Goal: Transaction & Acquisition: Download file/media

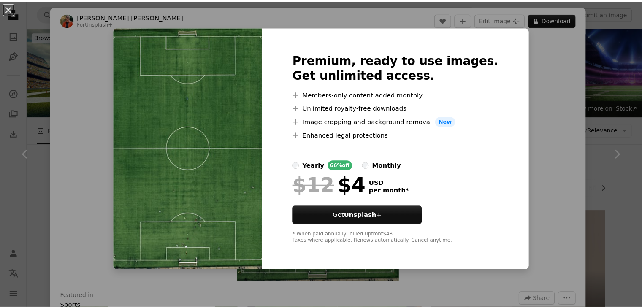
scroll to position [1013, 0]
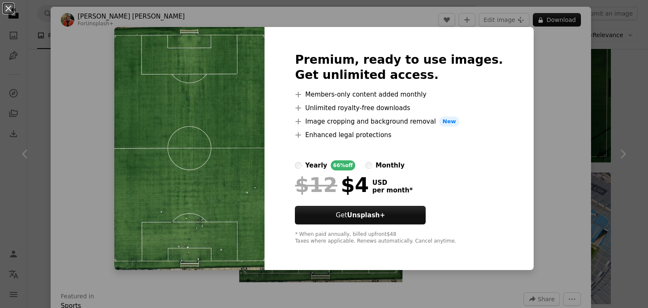
click at [555, 77] on div "An X shape Premium, ready to use images. Get unlimited access. A plus sign Memb…" at bounding box center [324, 154] width 648 height 308
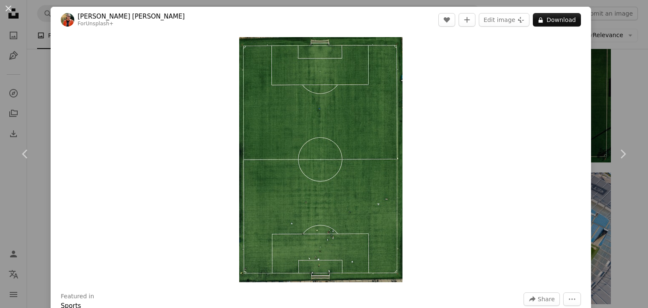
click at [616, 109] on div "An X shape Chevron left Chevron right [PERSON_NAME] [PERSON_NAME] For Unsplash+…" at bounding box center [324, 154] width 648 height 308
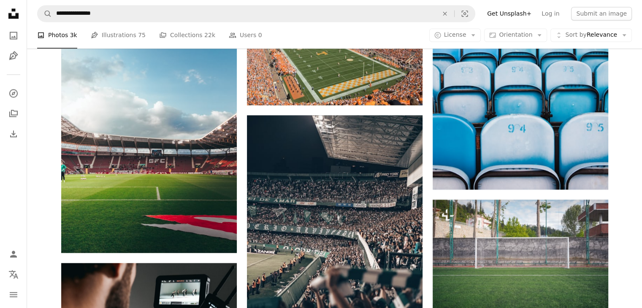
scroll to position [1477, 0]
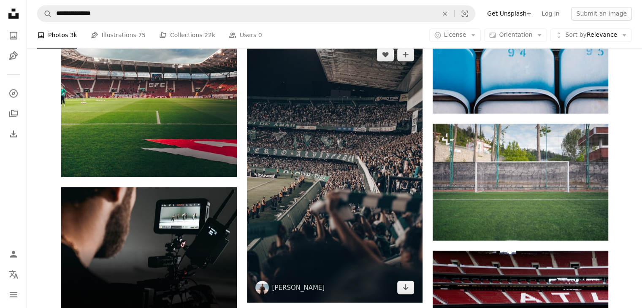
click at [388, 160] on img at bounding box center [335, 170] width 176 height 263
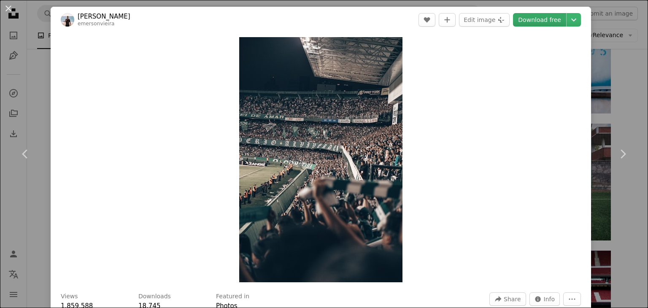
click at [534, 21] on link "Download free" at bounding box center [539, 20] width 53 height 14
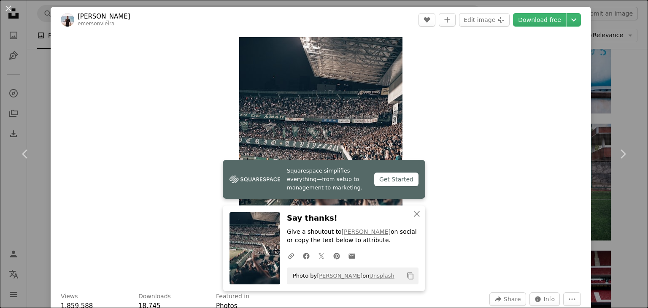
click at [625, 66] on div "An X shape Chevron left Chevron right [PERSON_NAME] A heart A plus sign Edit im…" at bounding box center [324, 154] width 648 height 308
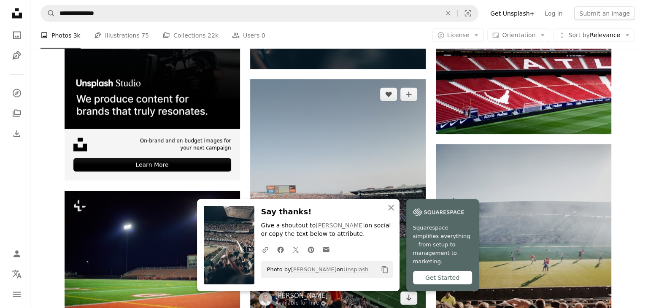
scroll to position [1688, 0]
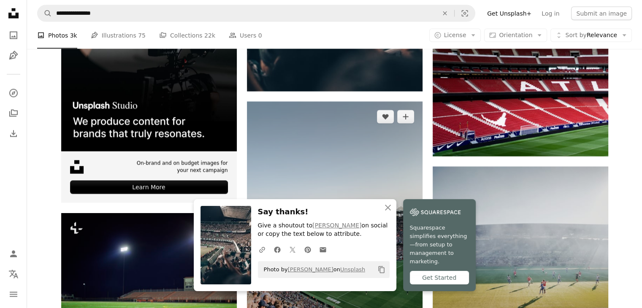
click at [371, 148] on img at bounding box center [335, 219] width 176 height 234
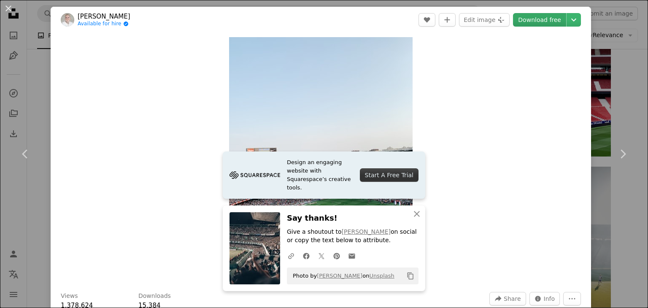
click at [525, 21] on link "Download free" at bounding box center [539, 20] width 53 height 14
